Goal: Task Accomplishment & Management: Complete application form

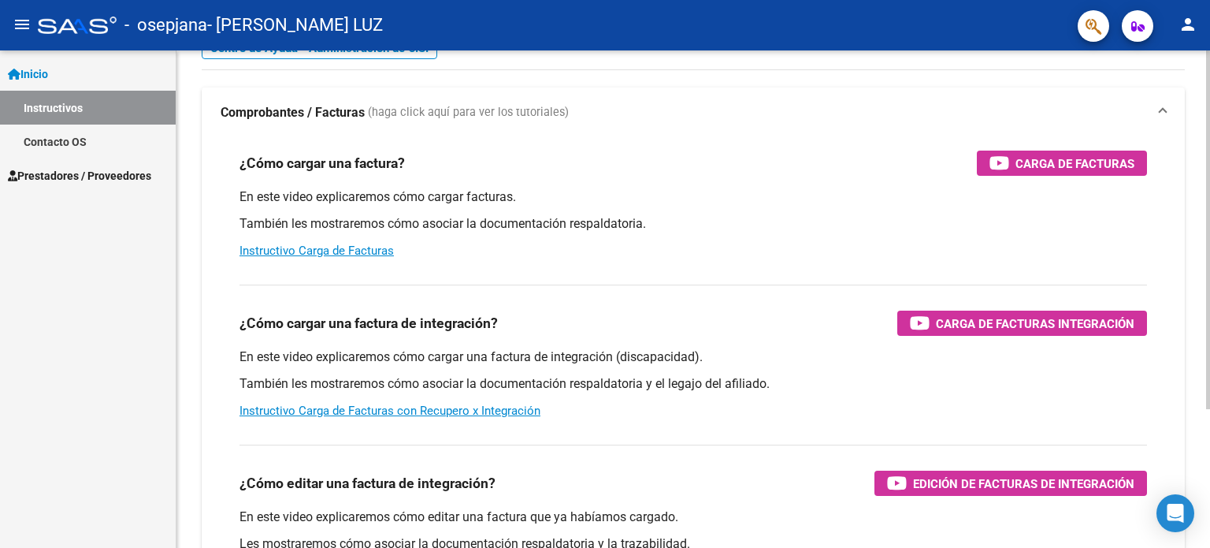
scroll to position [79, 0]
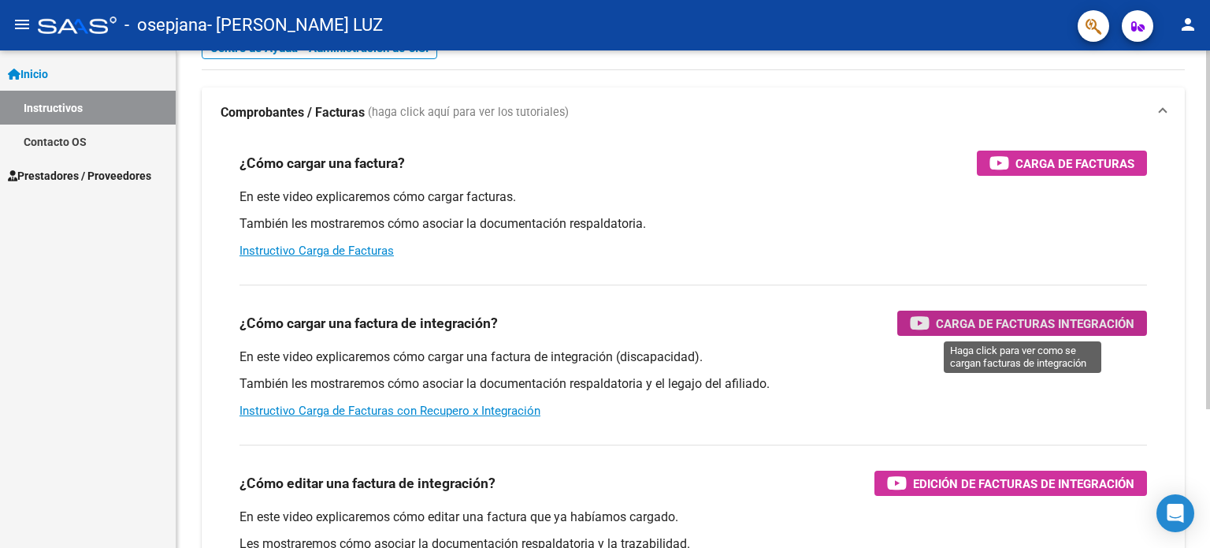
click at [1009, 322] on span "Carga de Facturas Integración" at bounding box center [1035, 324] width 199 height 20
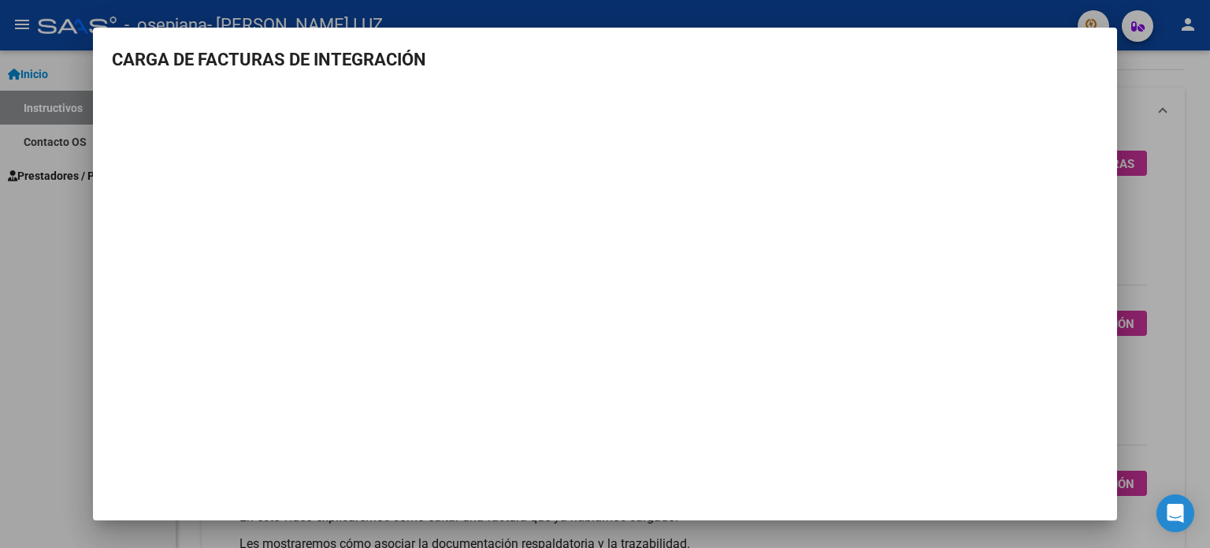
click at [23, 253] on div at bounding box center [605, 274] width 1210 height 548
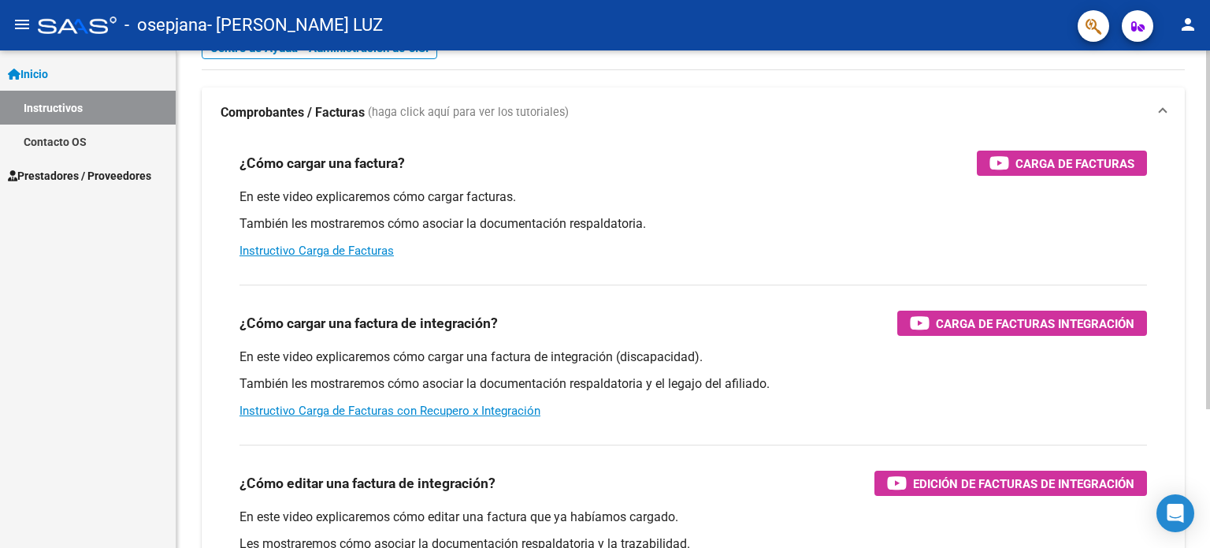
scroll to position [0, 0]
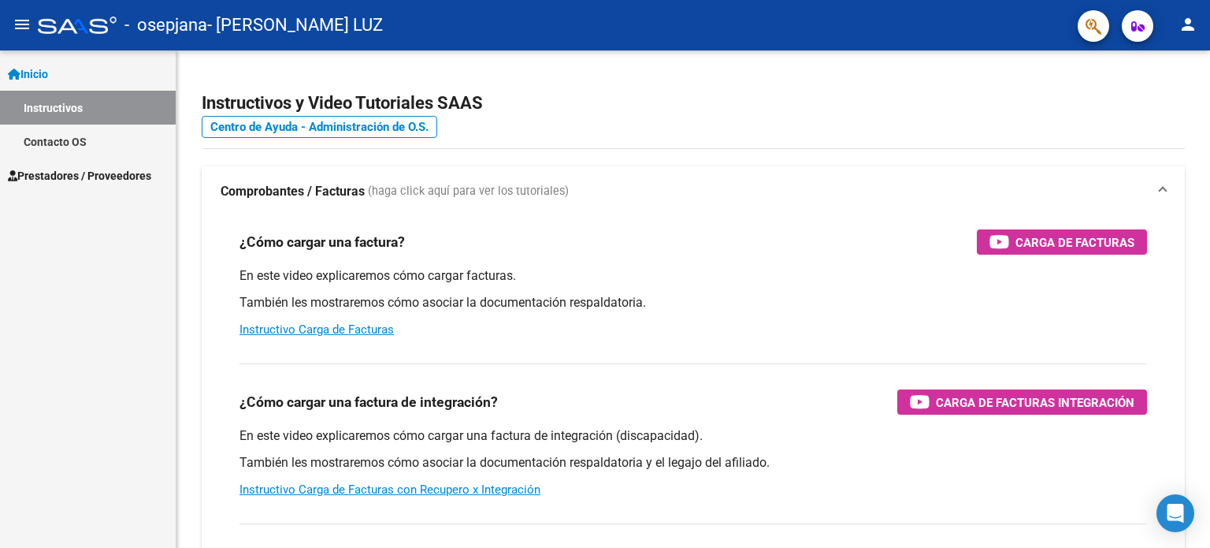
click at [135, 176] on span "Prestadores / Proveedores" at bounding box center [79, 175] width 143 height 17
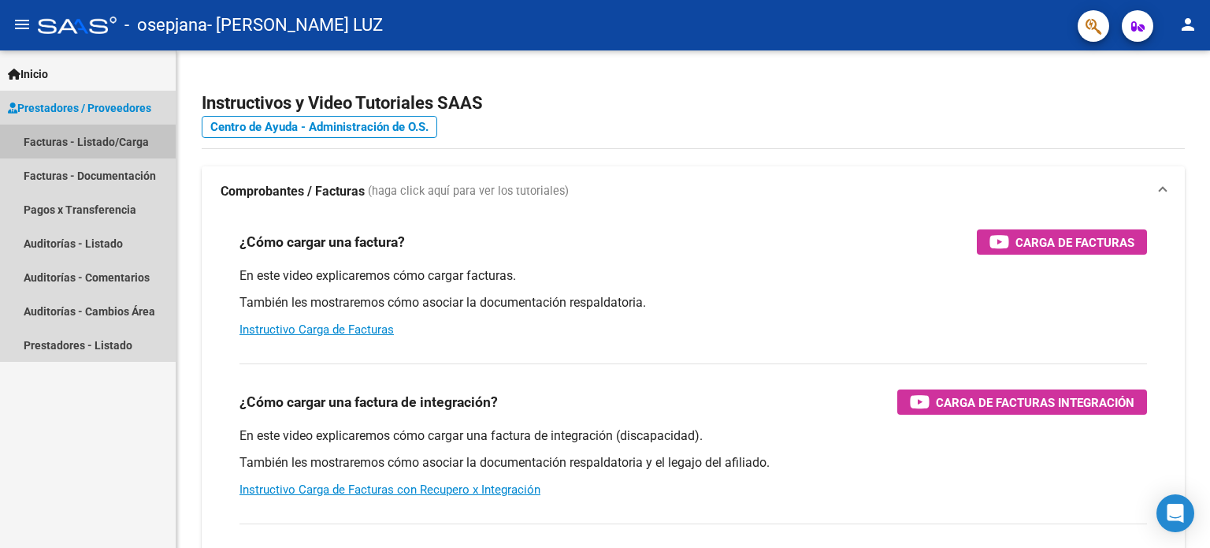
click at [129, 148] on link "Facturas - Listado/Carga" at bounding box center [88, 142] width 176 height 34
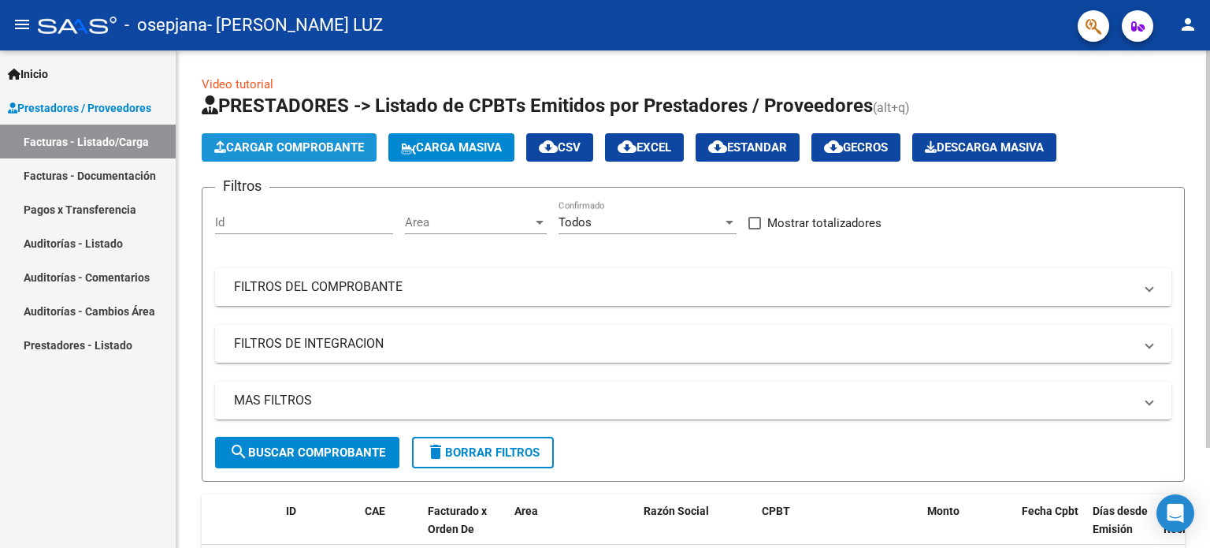
click at [299, 150] on span "Cargar Comprobante" at bounding box center [289, 147] width 150 height 14
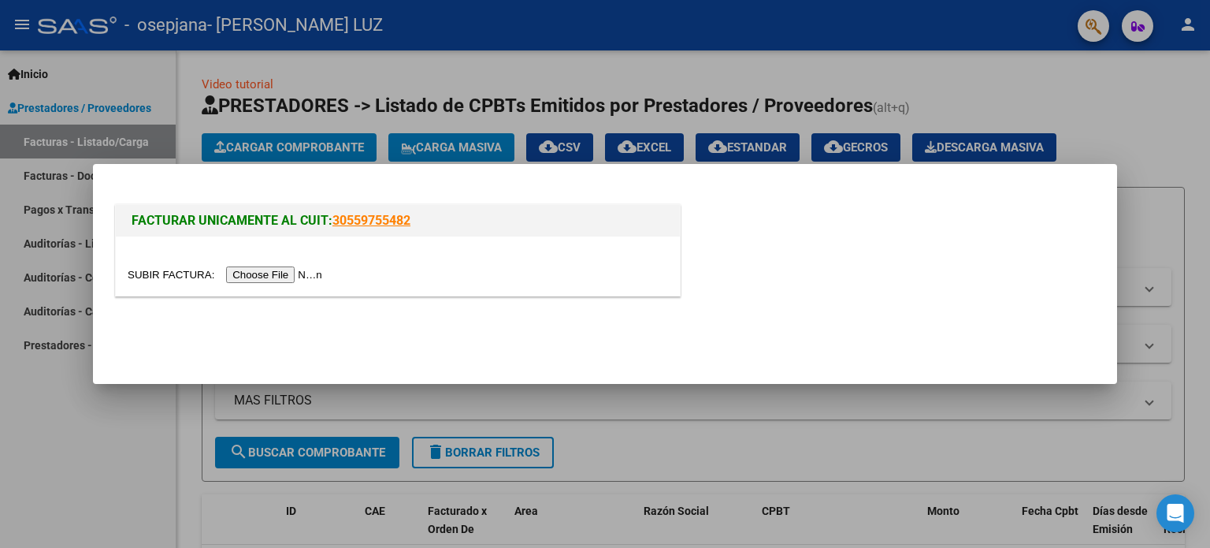
click at [288, 267] on input "file" at bounding box center [227, 274] width 199 height 17
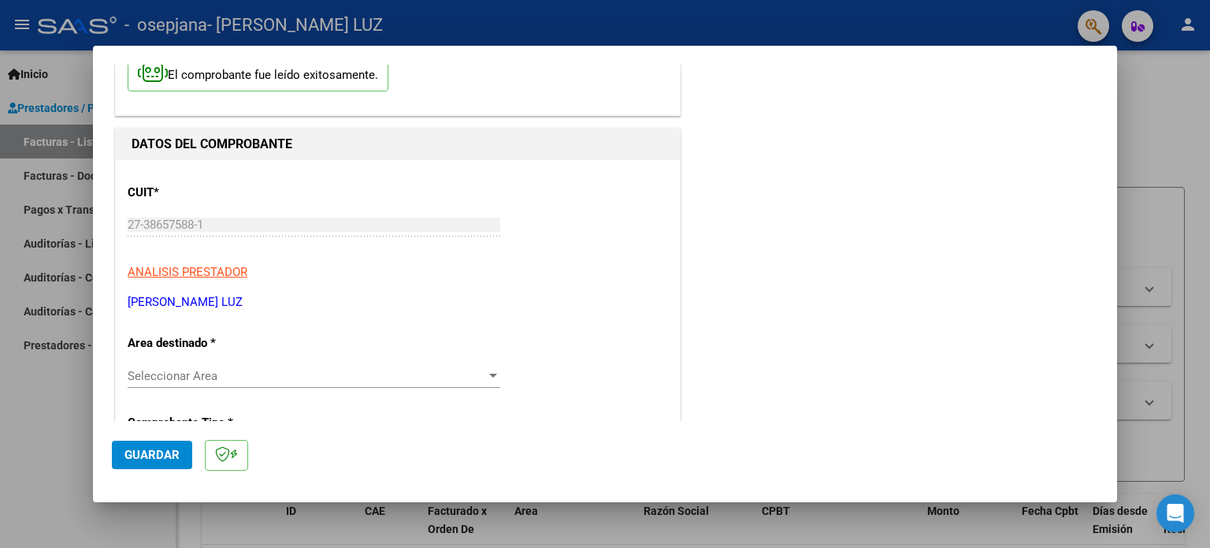
scroll to position [121, 0]
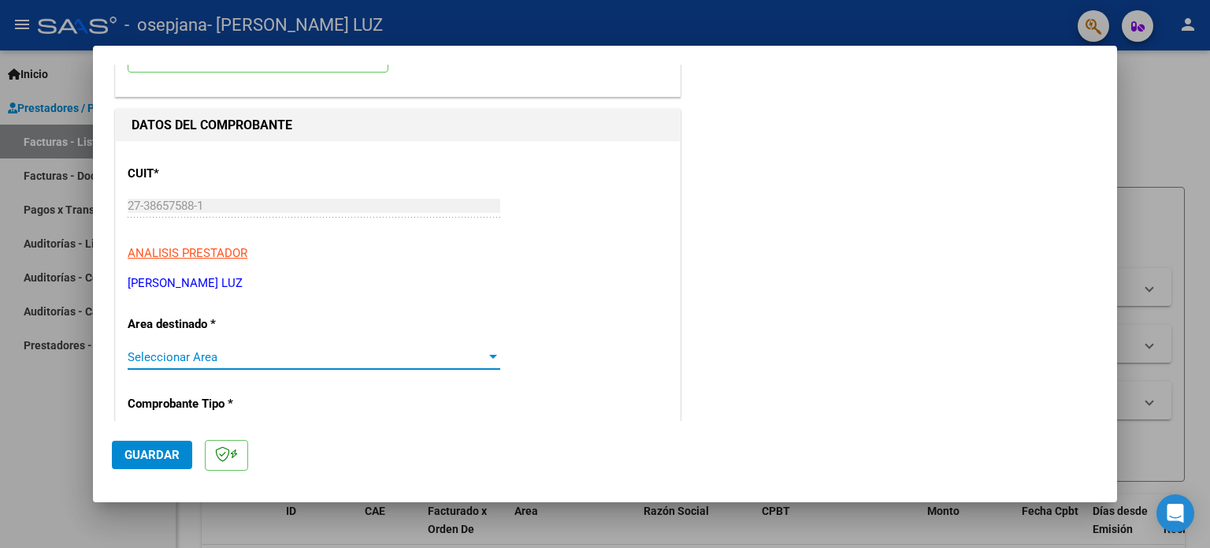
click at [457, 355] on span "Seleccionar Area" at bounding box center [307, 357] width 359 height 14
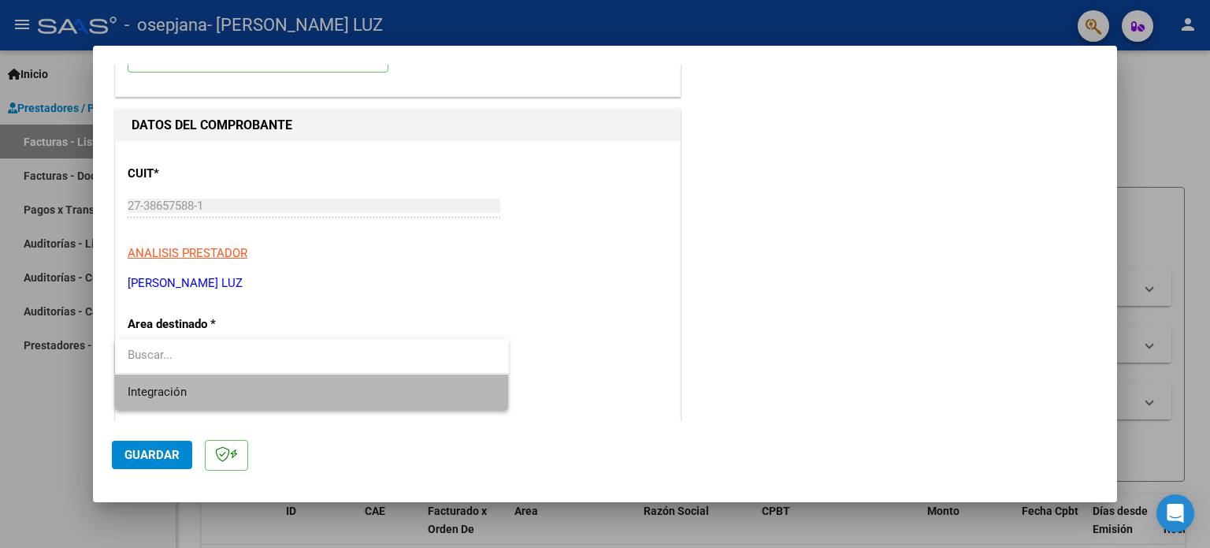
click at [399, 397] on span "Integración" at bounding box center [312, 391] width 369 height 35
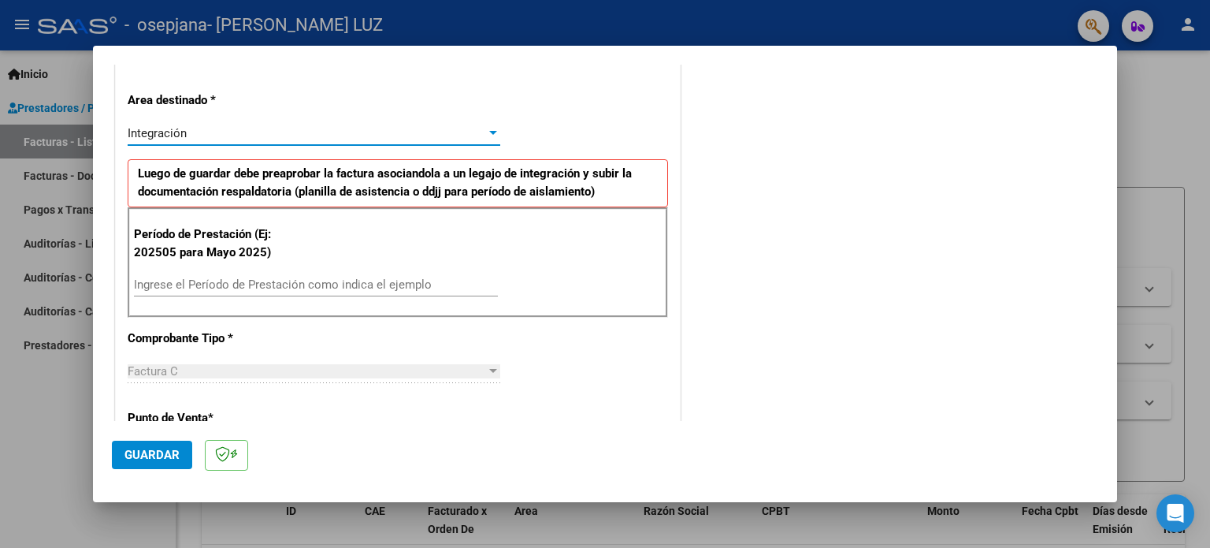
scroll to position [349, 0]
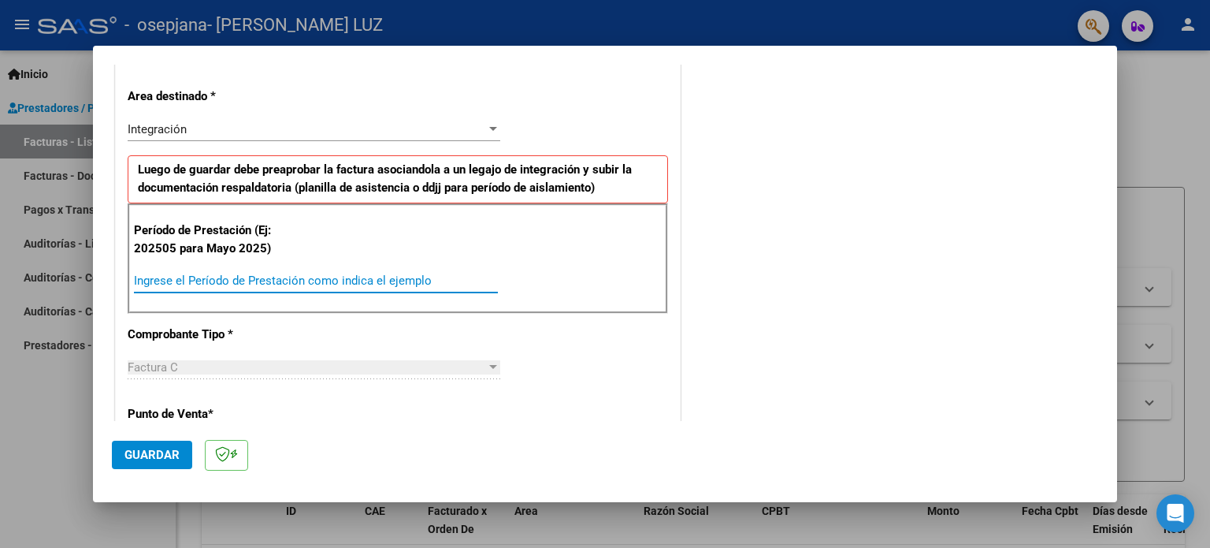
click at [284, 280] on input "Ingrese el Período de Prestación como indica el ejemplo" at bounding box center [316, 280] width 364 height 14
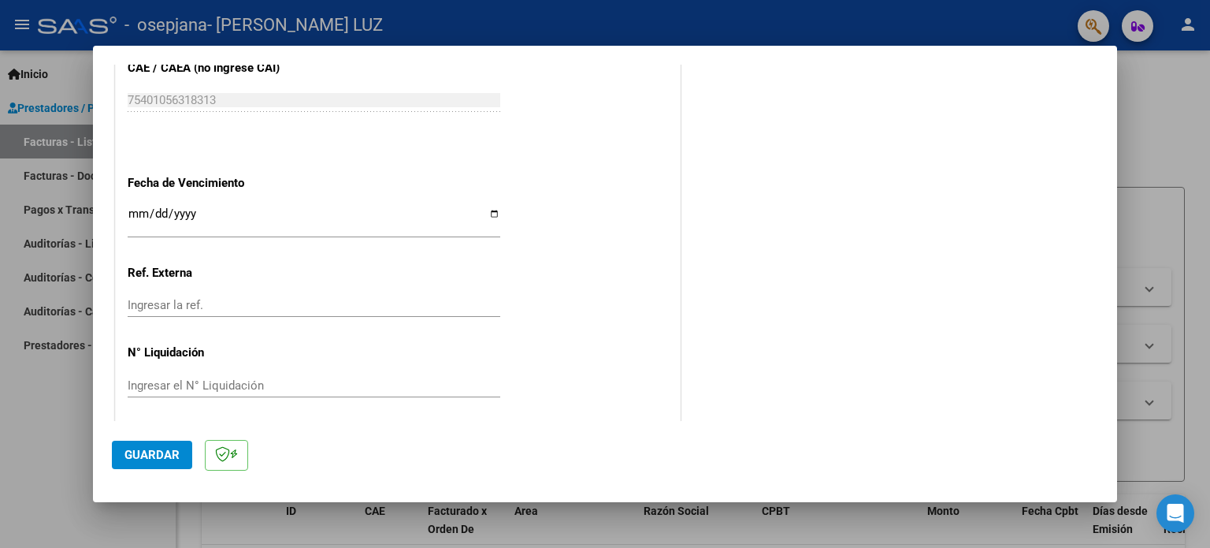
scroll to position [1028, 0]
type input "202508"
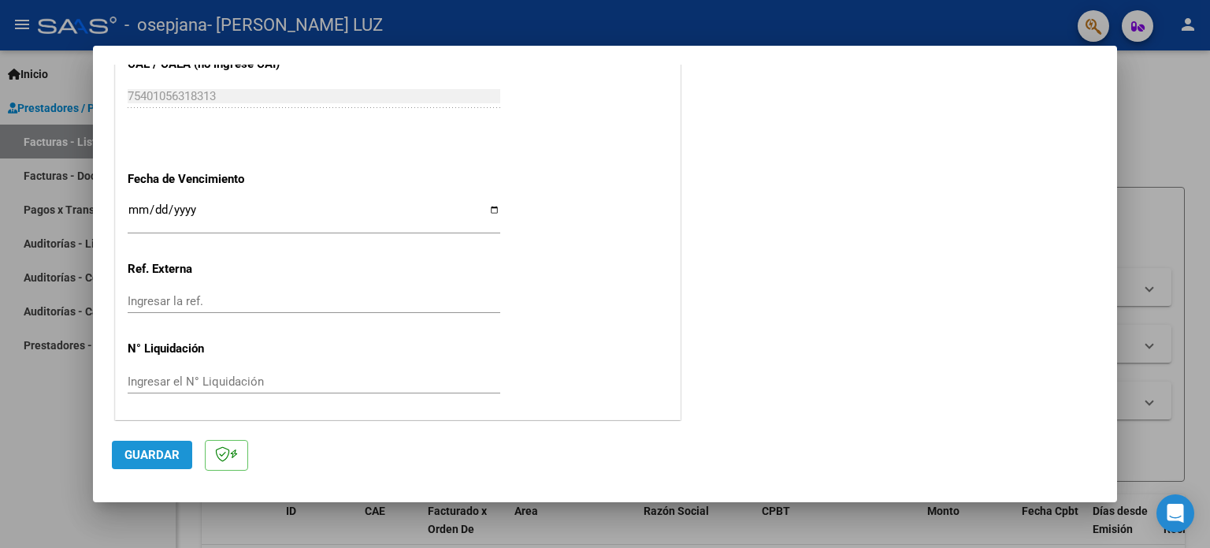
click at [148, 455] on span "Guardar" at bounding box center [152, 455] width 55 height 14
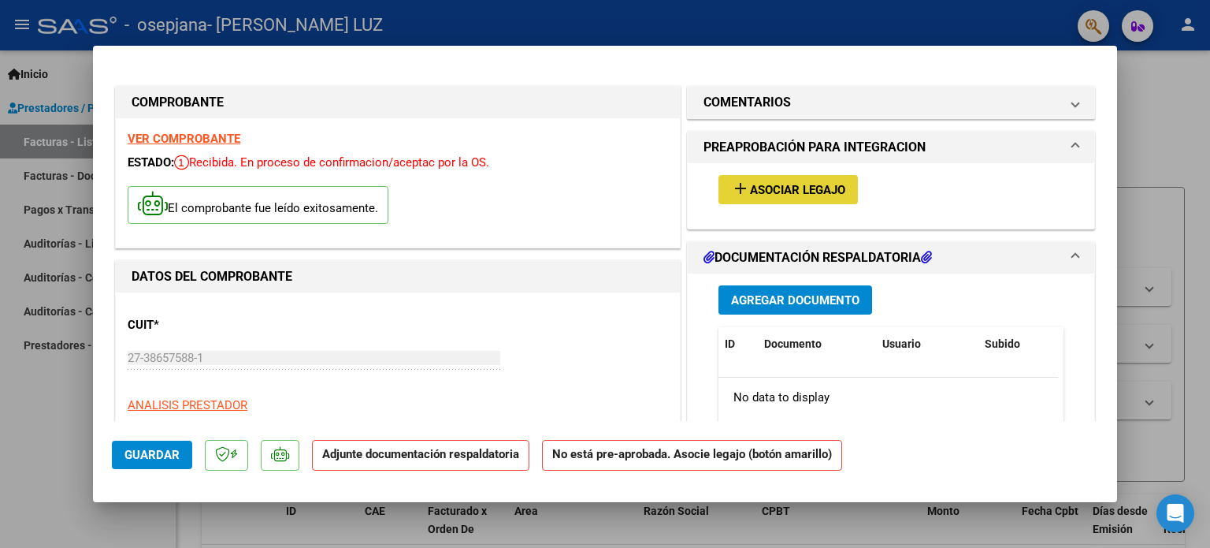
click at [790, 196] on span "Asociar Legajo" at bounding box center [797, 190] width 95 height 14
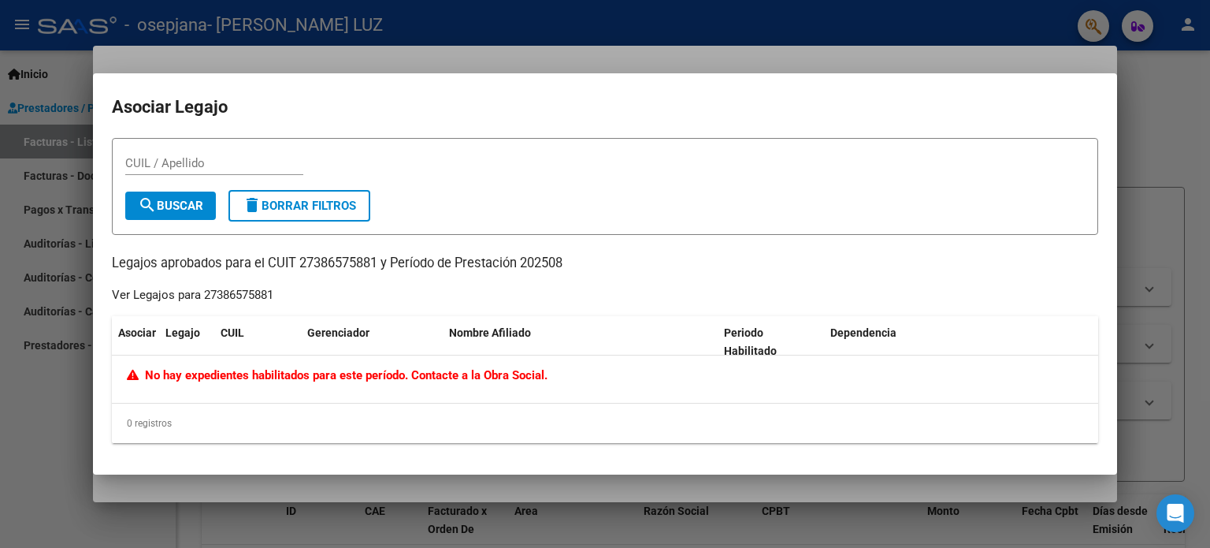
drag, startPoint x: 550, startPoint y: 375, endPoint x: 139, endPoint y: 390, distance: 411.6
click at [139, 390] on div "No hay expedientes habilitados para este período. Contacte a la Obra Social." at bounding box center [605, 378] width 987 height 47
copy span "No hay expedientes habilitados para este período. Contacte a la Obra Social."
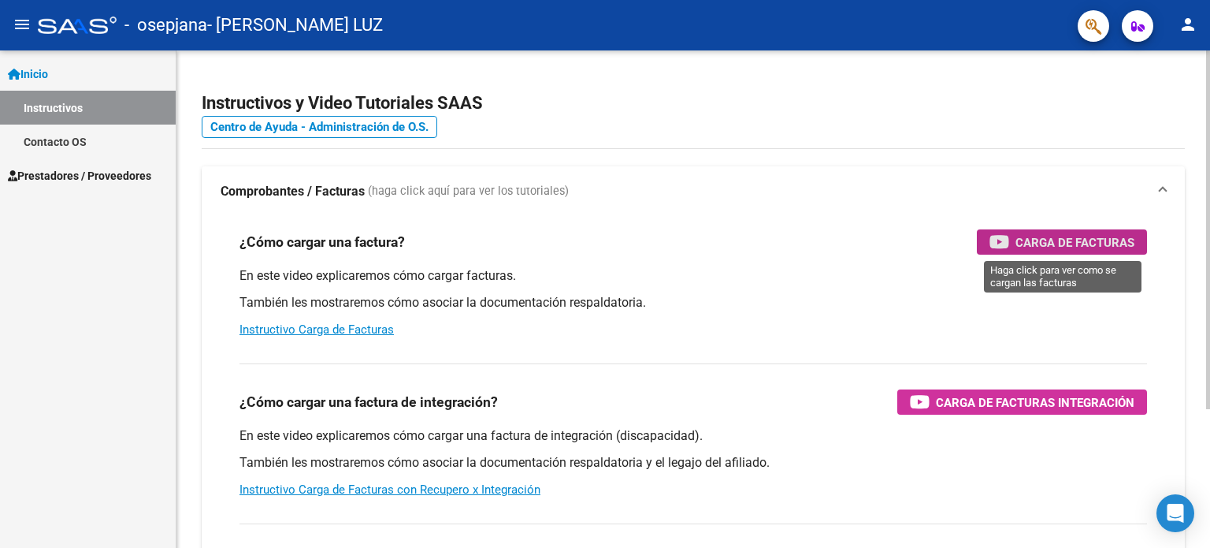
click at [1018, 249] on span "Carga de Facturas" at bounding box center [1075, 242] width 119 height 20
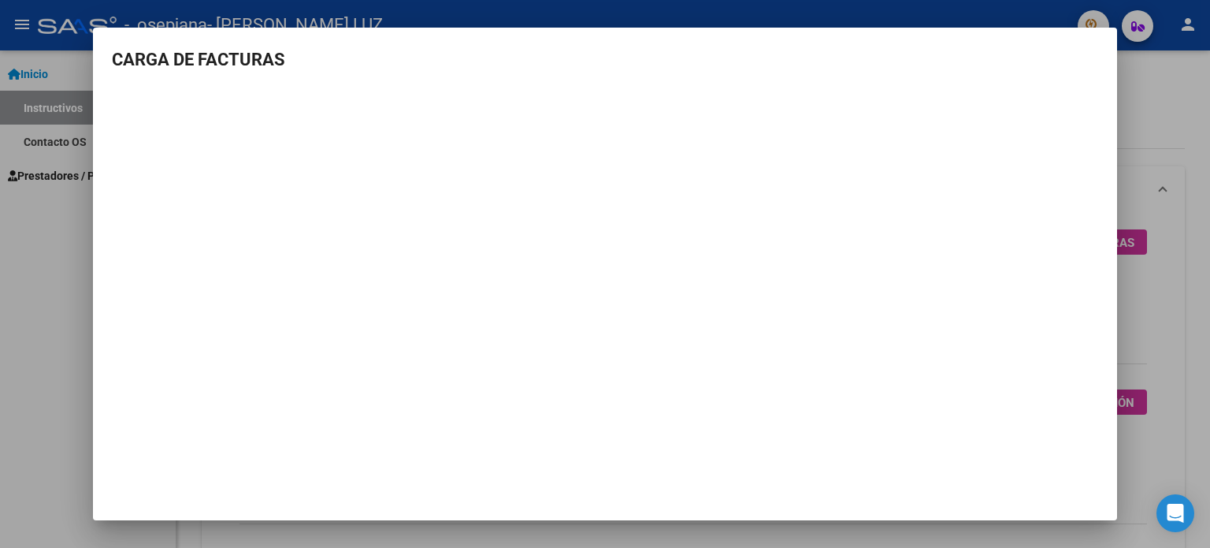
click at [75, 362] on div at bounding box center [605, 274] width 1210 height 548
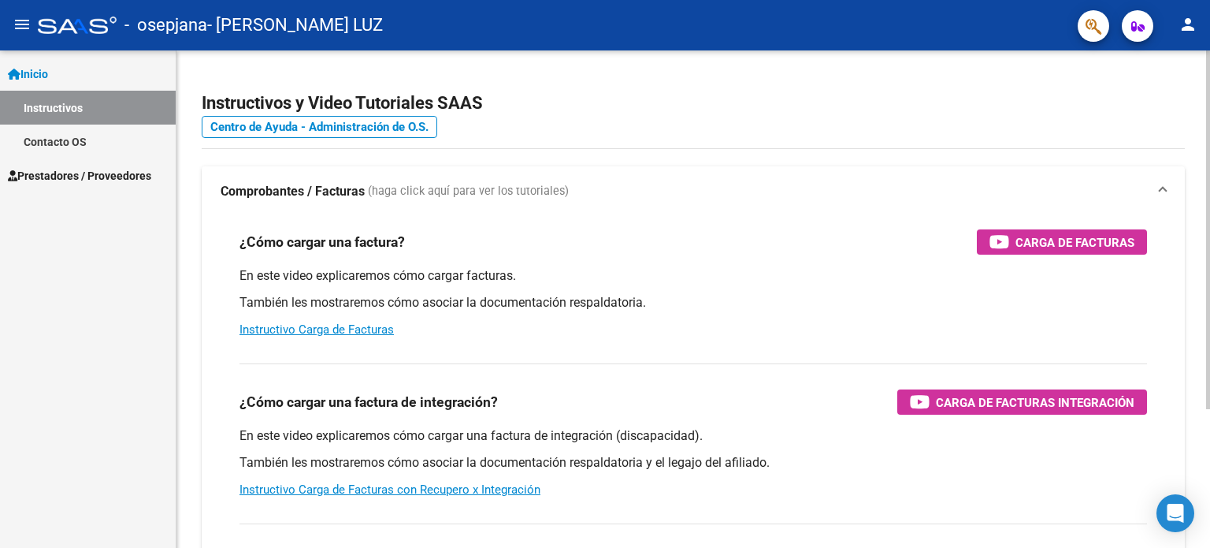
click at [988, 414] on div "¿Cómo cargar una factura de integración? Carga de Facturas Integración En este …" at bounding box center [694, 431] width 946 height 160
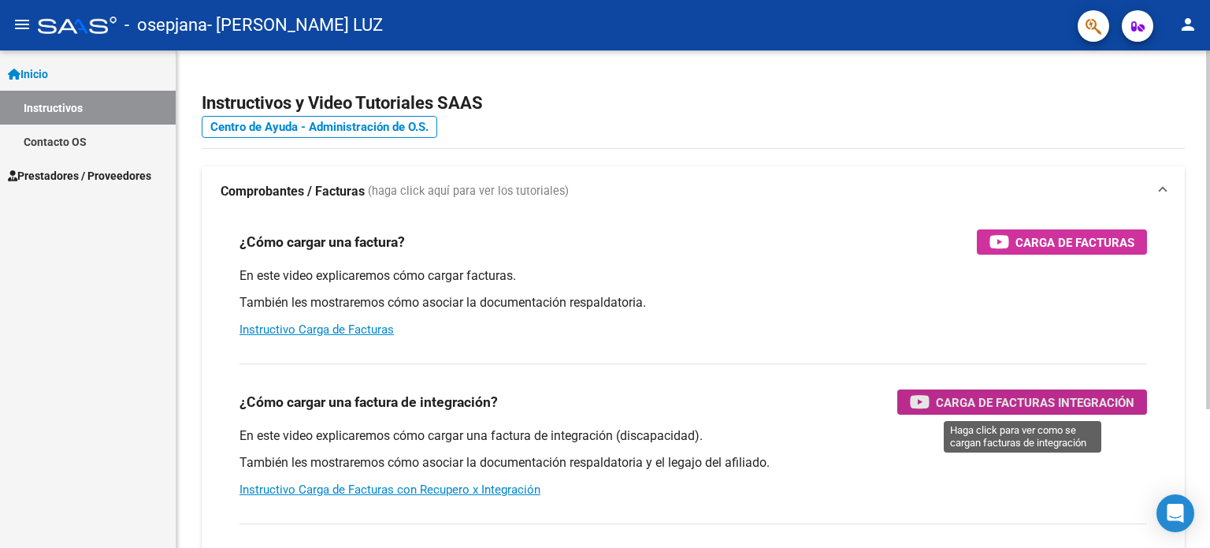
click at [999, 401] on span "Carga de Facturas Integración" at bounding box center [1035, 402] width 199 height 20
